Goal: Information Seeking & Learning: Learn about a topic

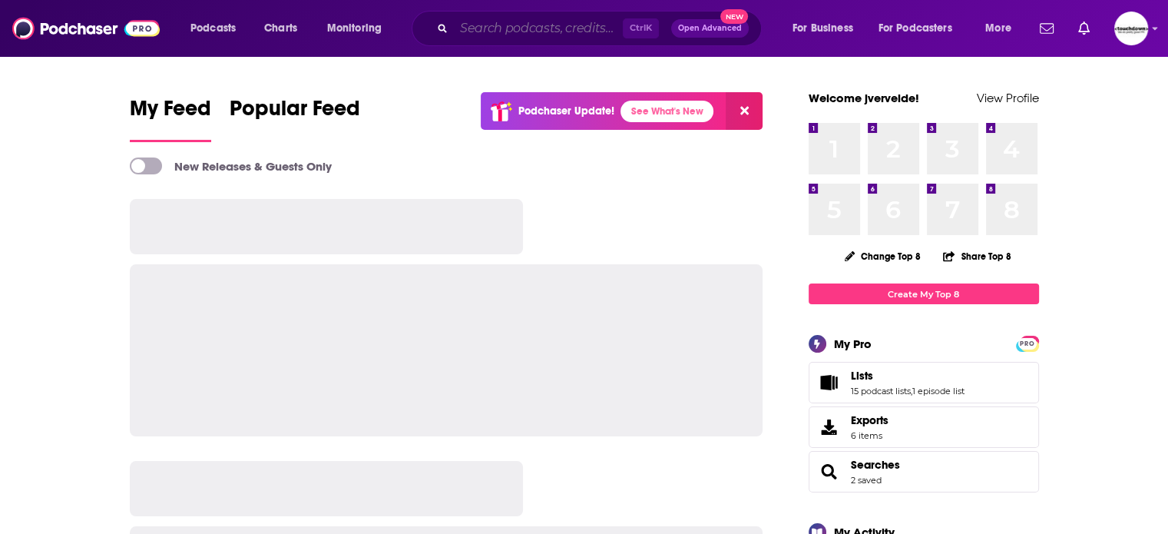
click at [521, 27] on input "Search podcasts, credits, & more..." at bounding box center [538, 28] width 169 height 25
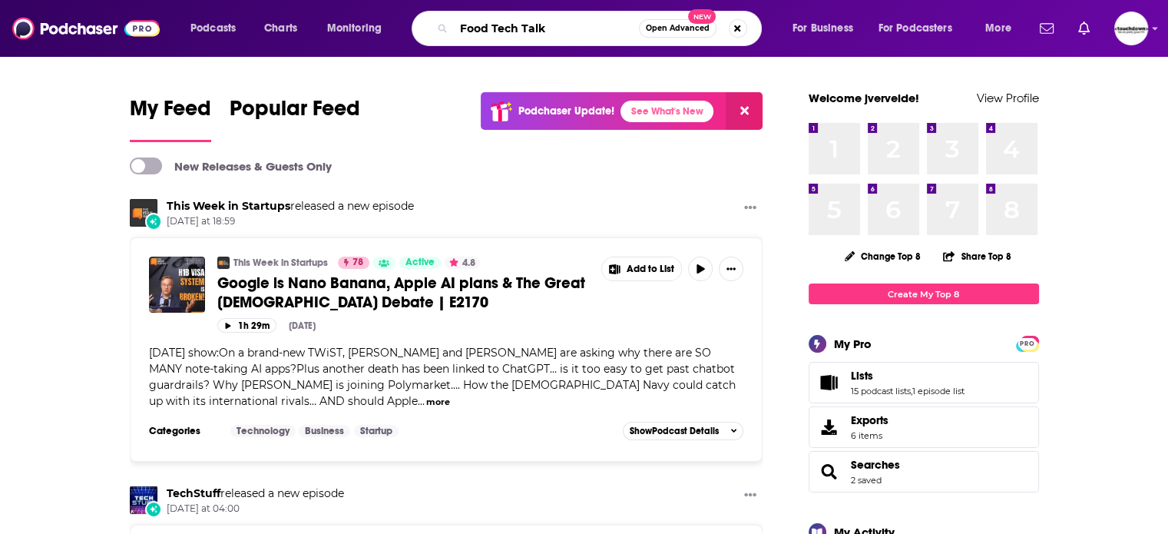
type input "Food Tech Talk"
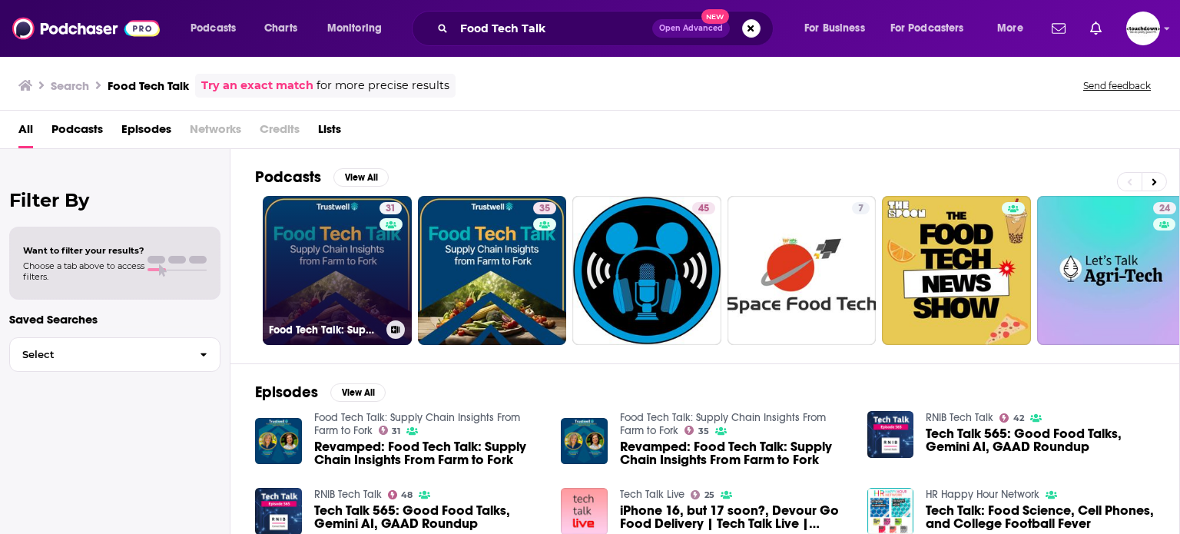
click at [363, 259] on link "31 Food Tech Talk: Supply Chain Insights From Farm to Fork" at bounding box center [337, 270] width 149 height 149
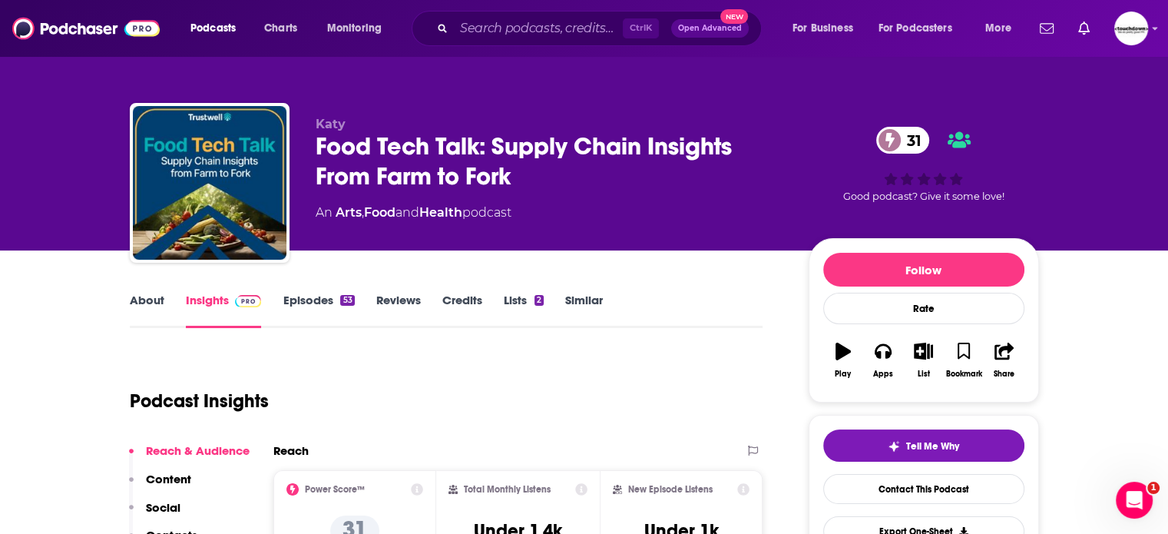
click at [141, 304] on link "About" at bounding box center [147, 310] width 35 height 35
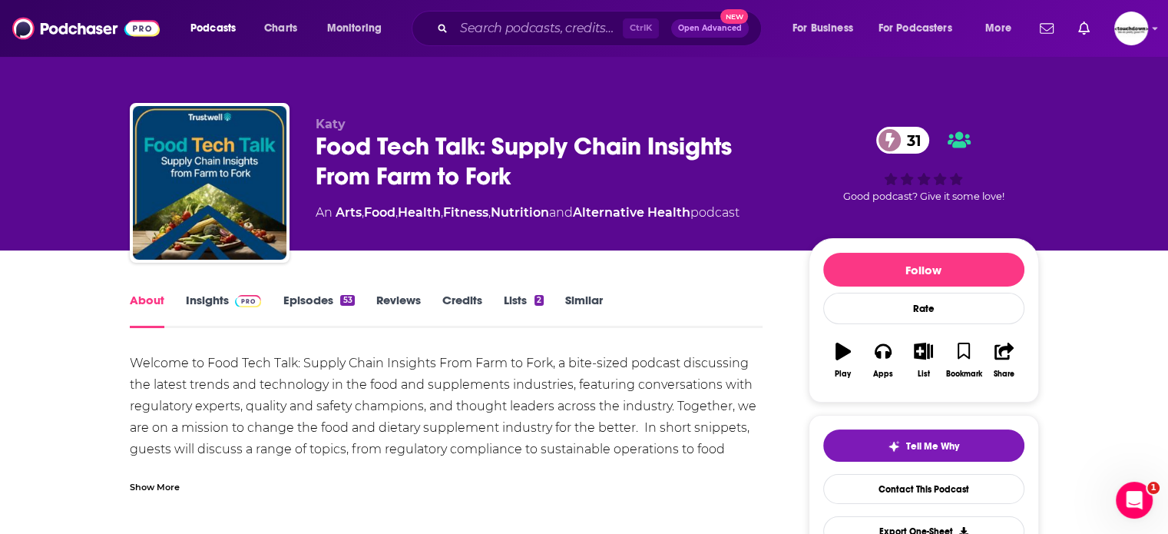
click at [147, 488] on div "Show More" at bounding box center [155, 486] width 50 height 15
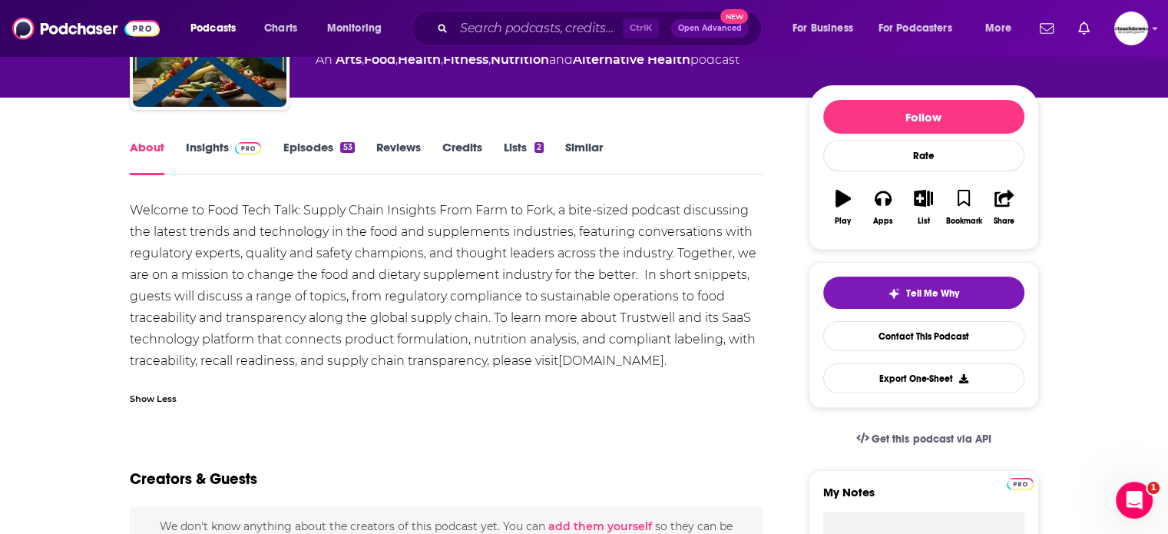
scroll to position [154, 0]
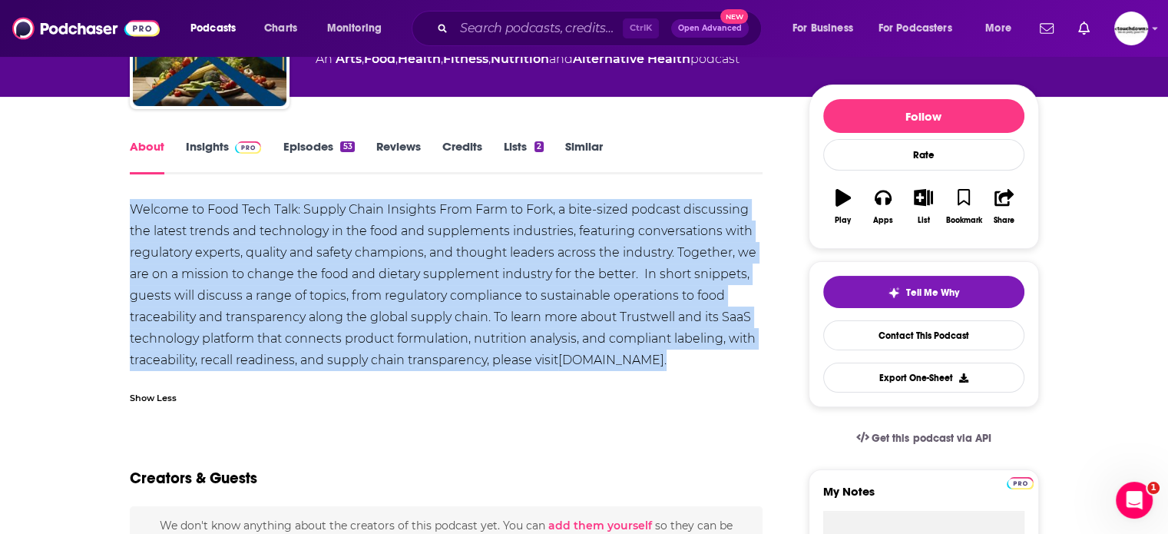
drag, startPoint x: 733, startPoint y: 359, endPoint x: 118, endPoint y: 205, distance: 633.6
copy div "Welcome to Food Tech Talk: Supply Chain Insights From Farm to Fork, a bite-size…"
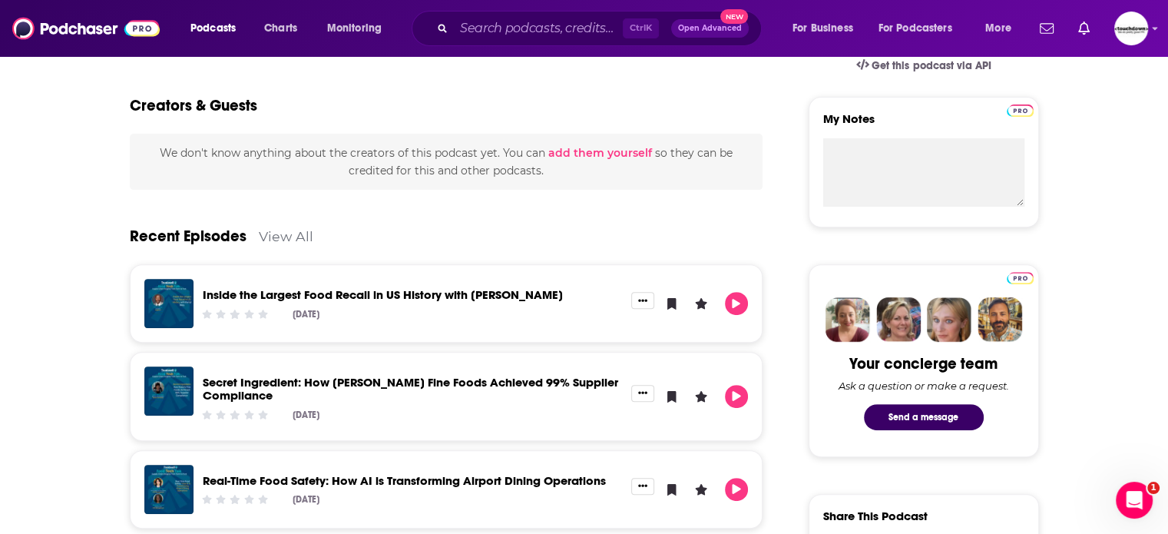
scroll to position [614, 0]
